Goal: Task Accomplishment & Management: Complete application form

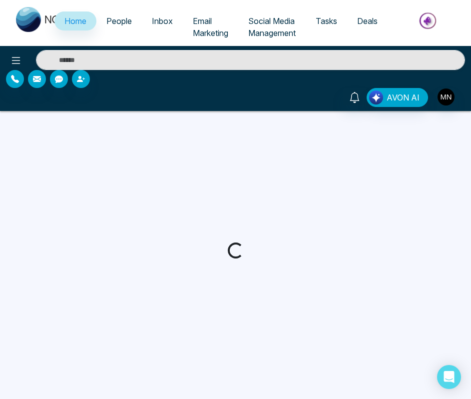
select select "*"
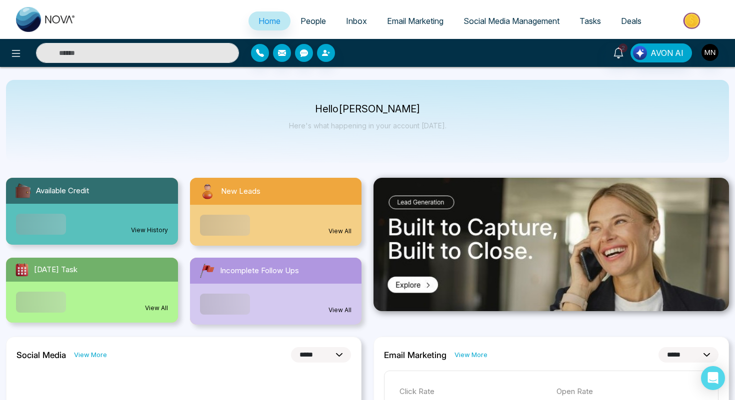
click at [304, 23] on span "People" at bounding box center [312, 21] width 25 height 10
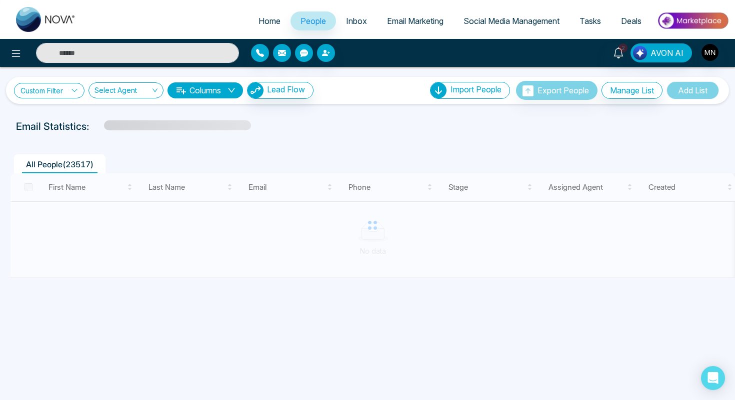
click at [48, 87] on link "Custom Filter" at bounding box center [49, 90] width 70 height 15
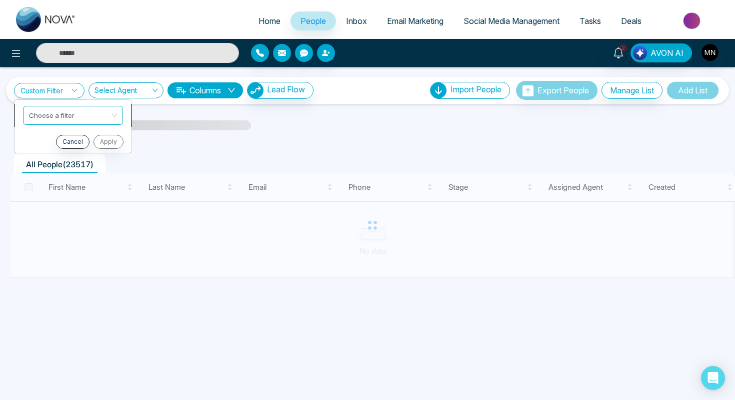
click at [54, 118] on input "search" at bounding box center [69, 113] width 81 height 15
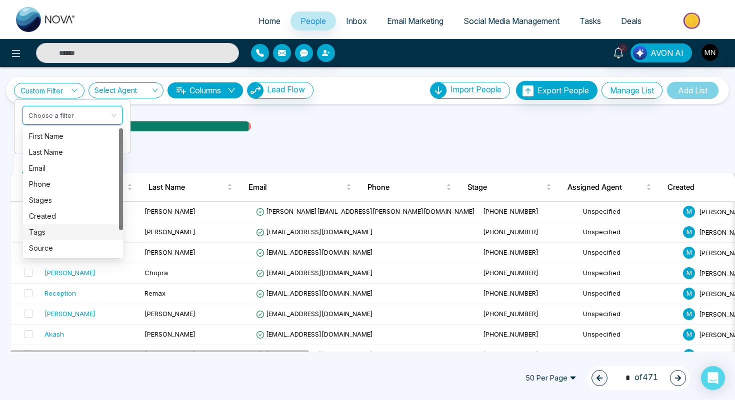
click at [46, 229] on div "Tags" at bounding box center [73, 232] width 88 height 11
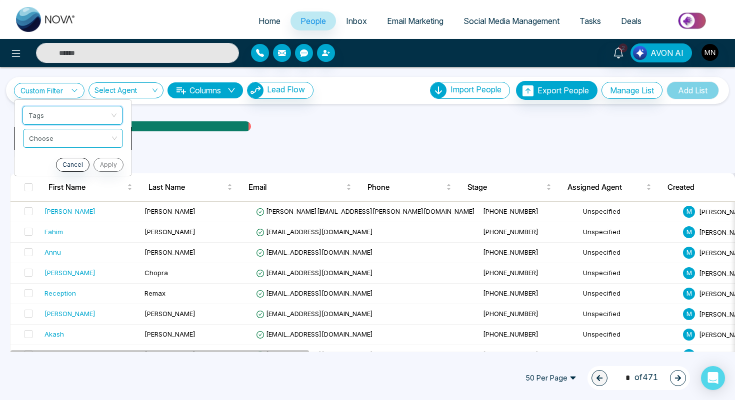
click at [56, 140] on input "search" at bounding box center [69, 136] width 81 height 15
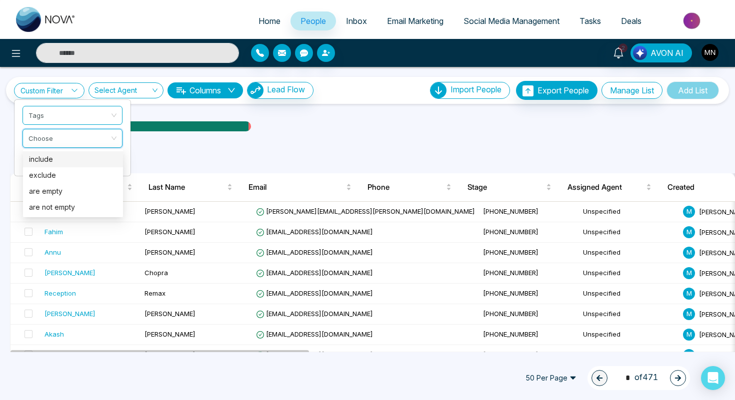
click at [54, 164] on div "include" at bounding box center [73, 159] width 88 height 11
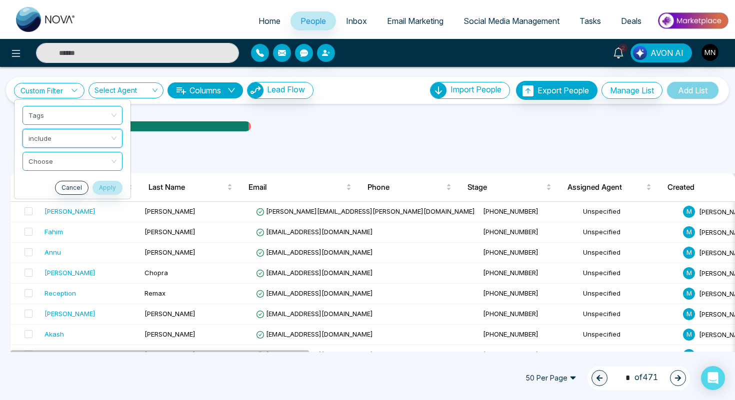
click at [54, 164] on input "search" at bounding box center [68, 159] width 81 height 15
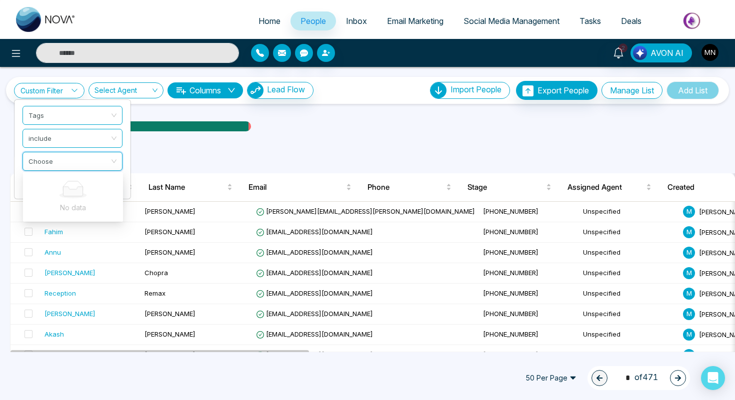
click at [54, 164] on input "search" at bounding box center [68, 159] width 81 height 15
click at [351, 136] on div at bounding box center [367, 136] width 723 height 4
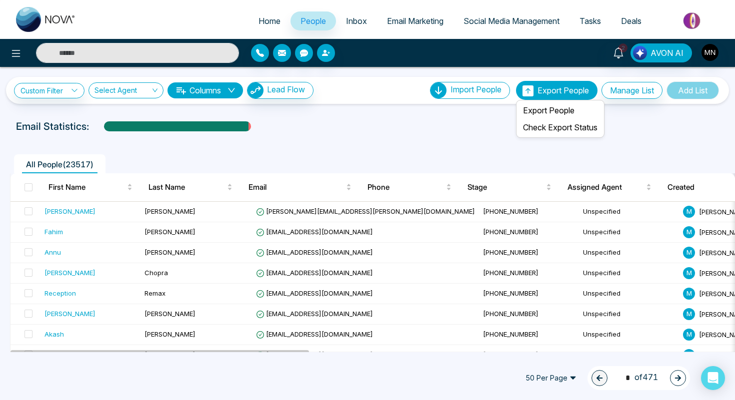
click at [471, 90] on button "Export People" at bounding box center [556, 90] width 81 height 19
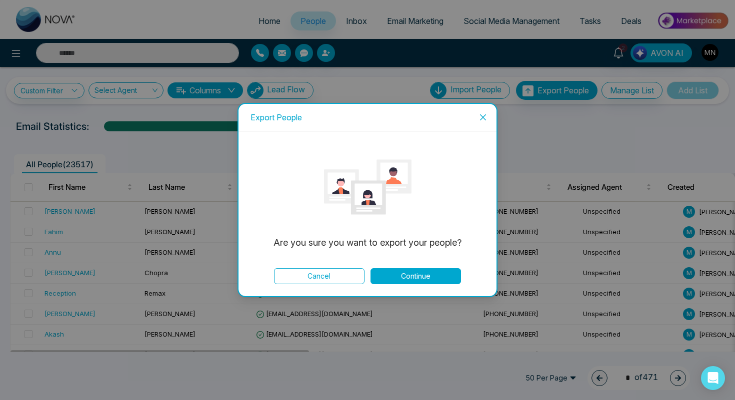
click at [471, 115] on icon "close" at bounding box center [483, 117] width 6 height 6
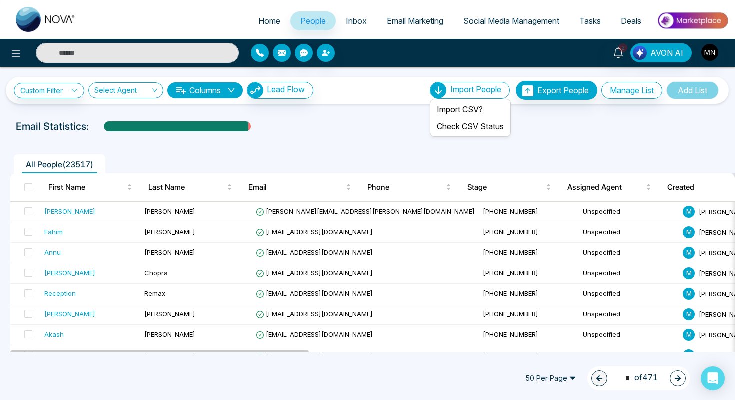
click at [471, 84] on div "Import People" at bounding box center [470, 90] width 80 height 17
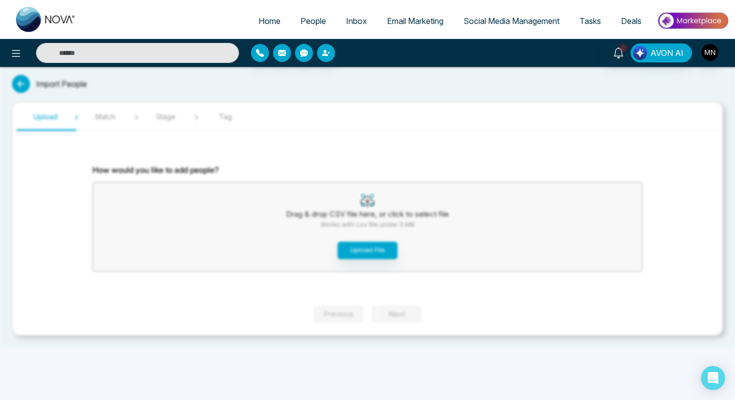
click at [356, 241] on div "Home People Inbox Email Marketing Social Media Management Tasks Deals 2 AVON AI…" at bounding box center [367, 200] width 735 height 400
click at [359, 248] on div "Home People Inbox Email Marketing Social Media Management Tasks Deals 2 AVON AI…" at bounding box center [367, 200] width 735 height 400
click at [359, 248] on button "Upload File" at bounding box center [367, 250] width 60 height 17
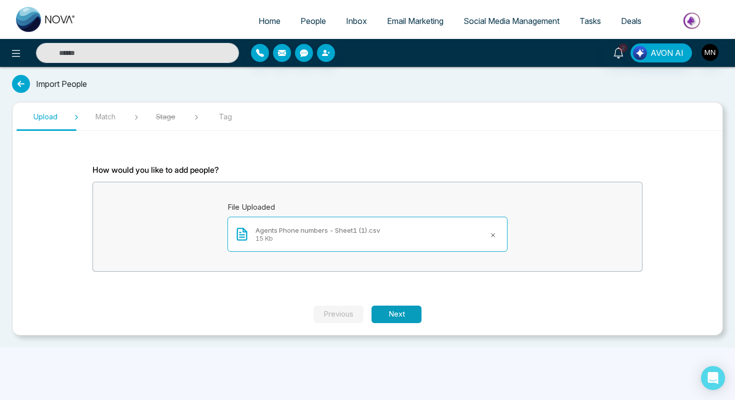
click at [405, 317] on button "Next" at bounding box center [396, 314] width 50 height 17
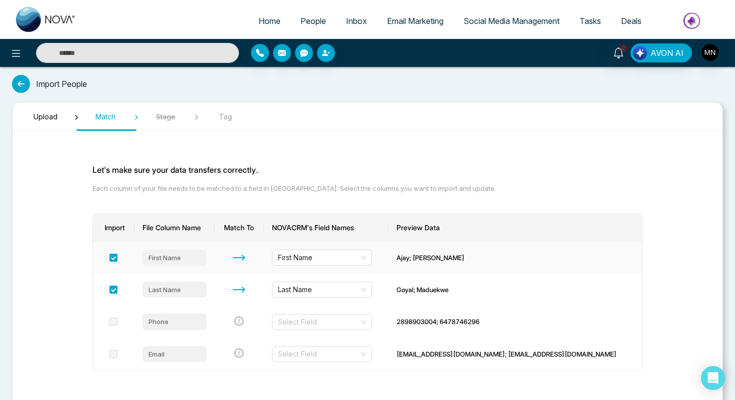
scroll to position [48, 0]
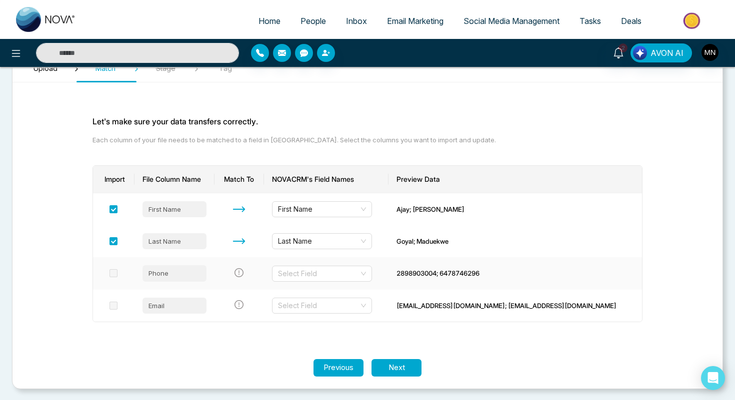
click at [115, 274] on span at bounding box center [113, 273] width 8 height 8
click at [386, 258] on td "Select Field" at bounding box center [326, 273] width 124 height 32
click at [359, 270] on input "search" at bounding box center [318, 273] width 81 height 15
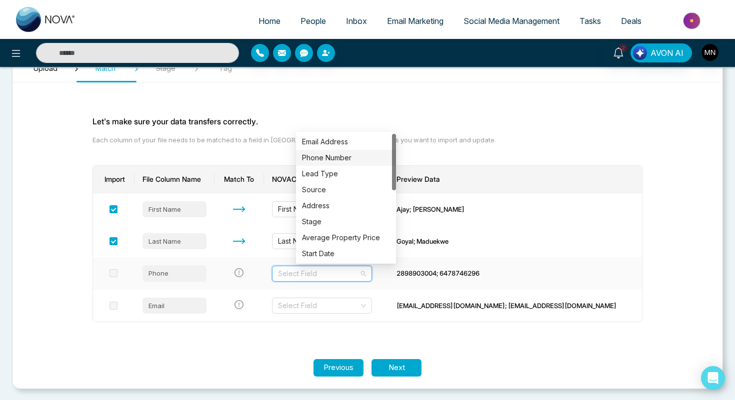
click at [344, 160] on div "Phone Number" at bounding box center [346, 157] width 88 height 11
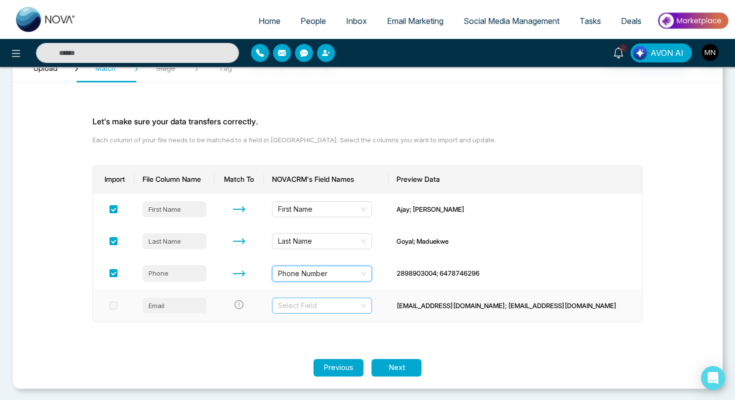
click at [334, 303] on input "search" at bounding box center [318, 305] width 81 height 15
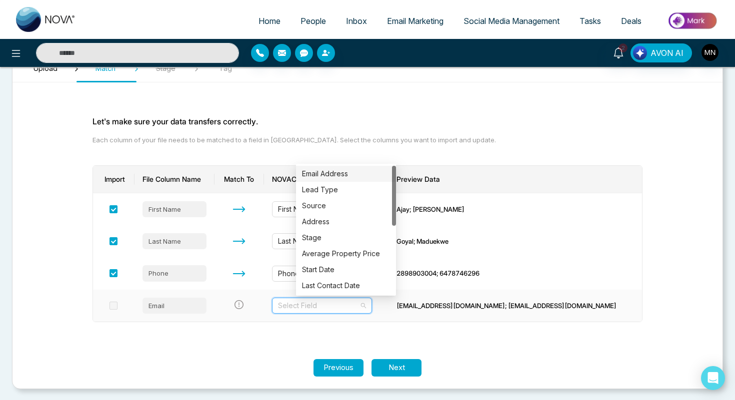
click at [329, 177] on div "Email Address" at bounding box center [346, 173] width 88 height 11
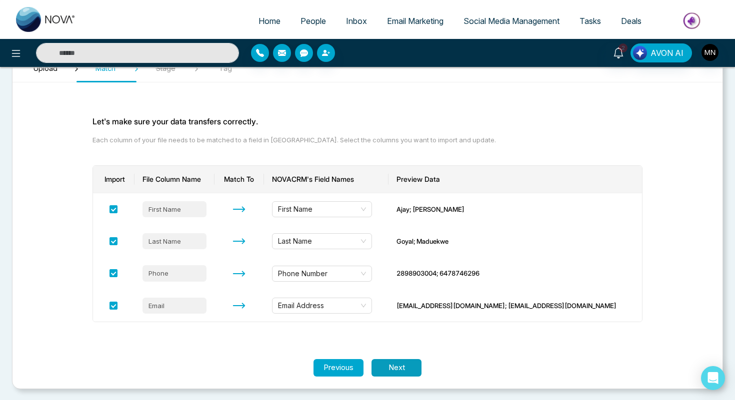
click at [390, 369] on button "Next" at bounding box center [396, 367] width 50 height 17
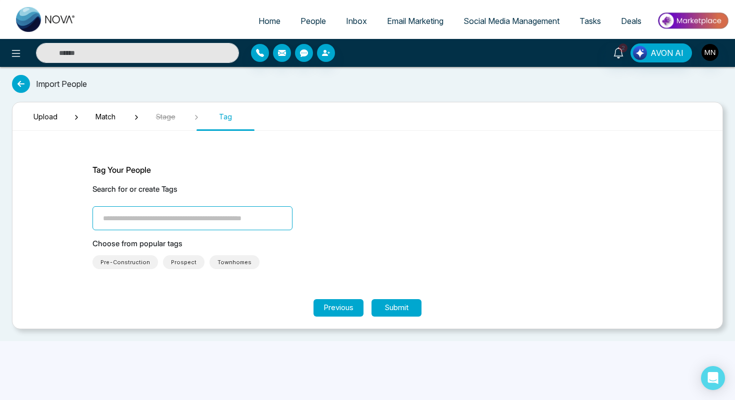
click at [155, 221] on input "search" at bounding box center [192, 218] width 200 height 24
type input "**********"
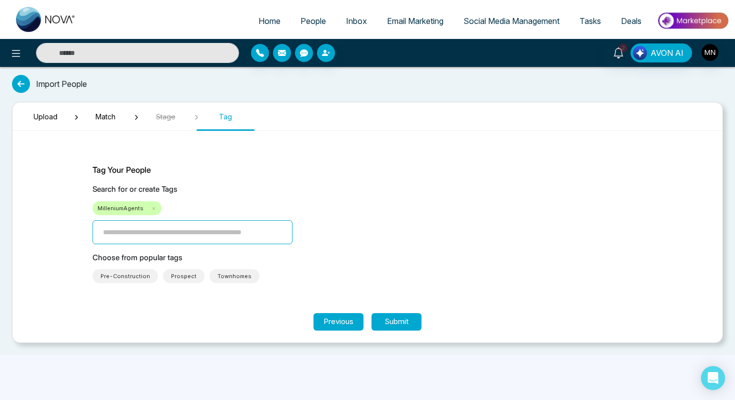
click at [109, 210] on span "MilleniumAgents" at bounding box center [120, 208] width 46 height 10
click at [151, 209] on icon at bounding box center [153, 208] width 5 height 5
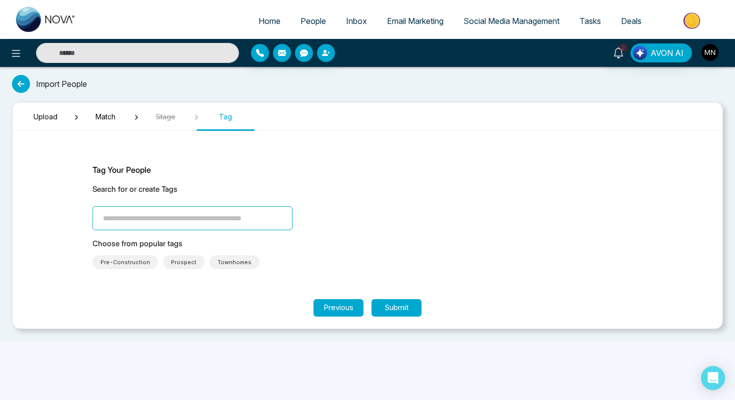
click at [144, 225] on input "search" at bounding box center [192, 218] width 200 height 24
type input "**********"
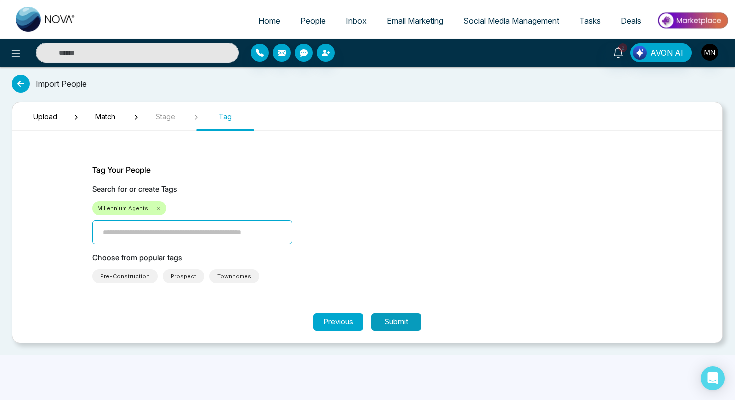
click at [390, 325] on button "Submit" at bounding box center [396, 321] width 50 height 17
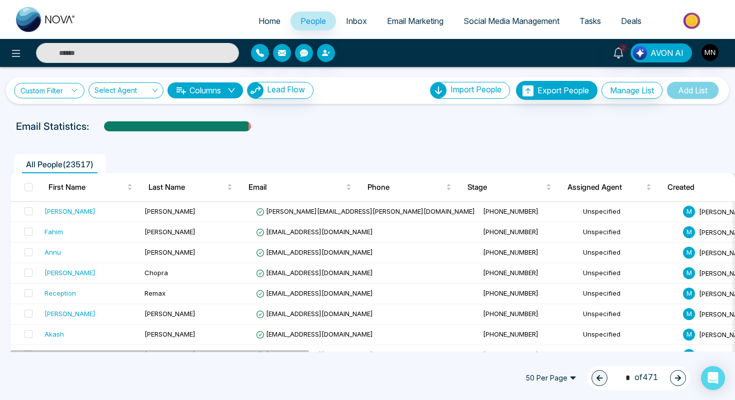
click at [53, 92] on link "Custom Filter" at bounding box center [49, 90] width 70 height 15
click at [55, 116] on input "search" at bounding box center [69, 113] width 81 height 15
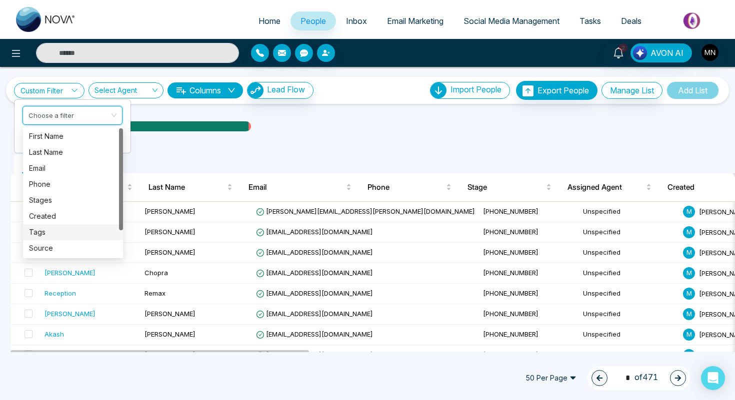
click at [47, 234] on div "Tags" at bounding box center [73, 232] width 88 height 11
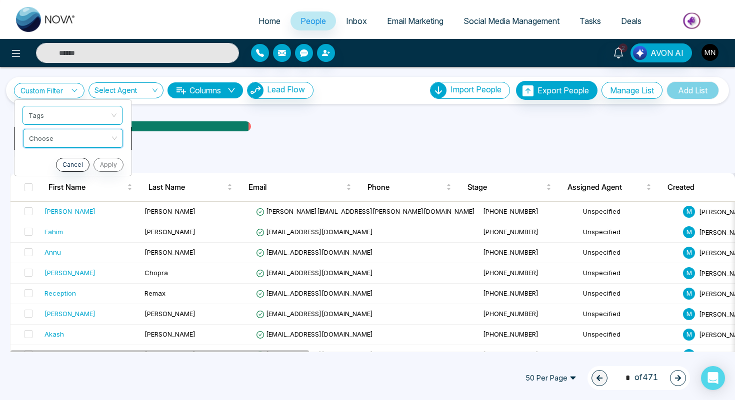
click at [63, 137] on input "search" at bounding box center [69, 136] width 81 height 15
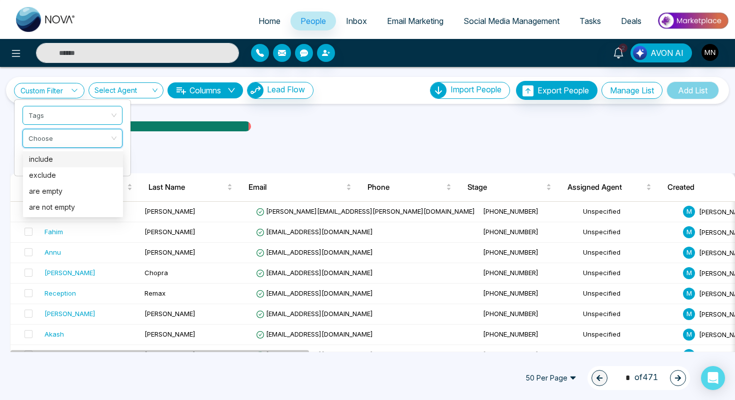
click at [62, 162] on div "include" at bounding box center [73, 159] width 88 height 11
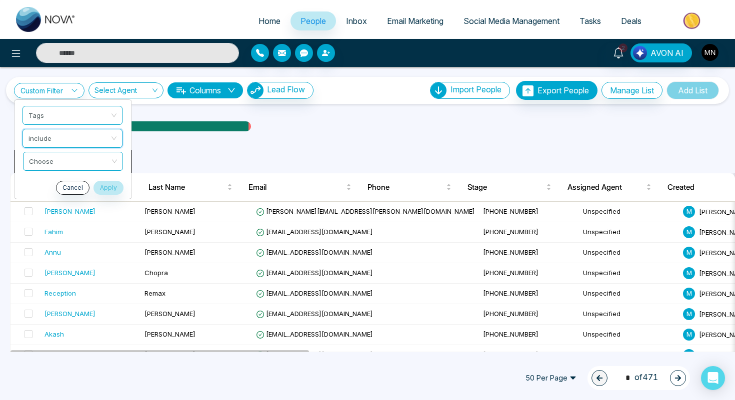
click at [60, 159] on input "search" at bounding box center [69, 159] width 81 height 15
click at [291, 87] on span "Lead Flow" at bounding box center [286, 89] width 38 height 10
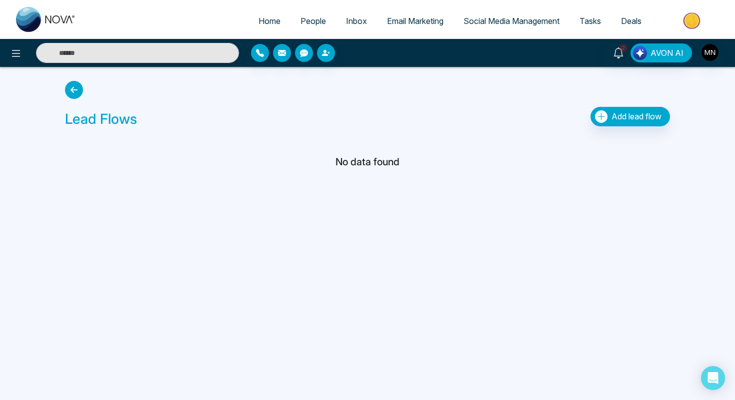
click at [72, 86] on icon at bounding box center [74, 90] width 18 height 18
